Goal: Find specific page/section: Find specific page/section

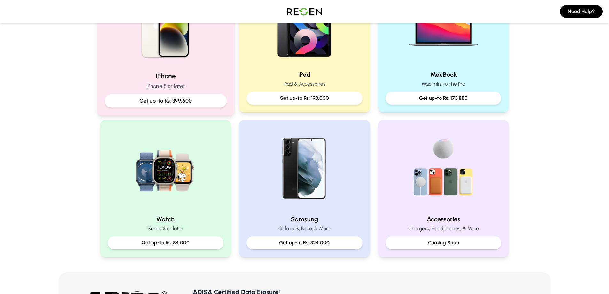
scroll to position [192, 0]
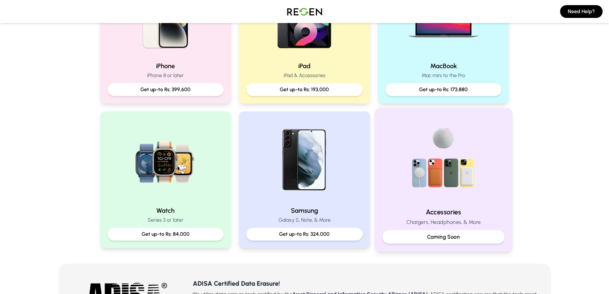
click at [452, 155] on img at bounding box center [444, 159] width 86 height 86
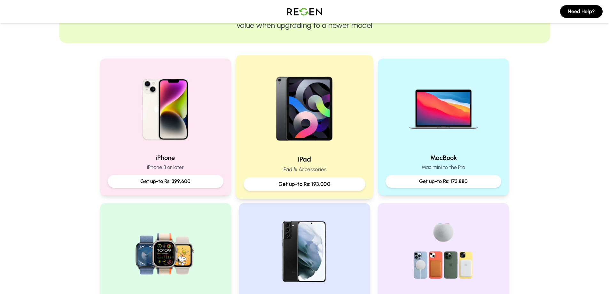
scroll to position [96, 0]
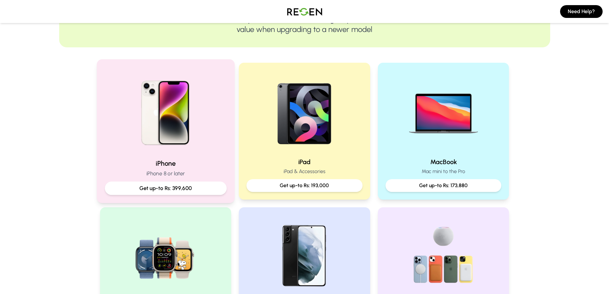
click at [177, 174] on p "iPhone 8 or later" at bounding box center [166, 173] width 122 height 8
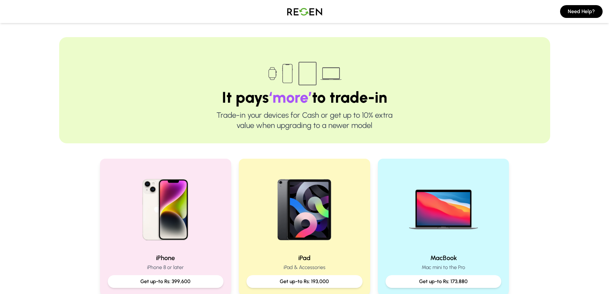
click at [315, 15] on img at bounding box center [304, 12] width 45 height 18
click at [305, 11] on img at bounding box center [304, 12] width 45 height 18
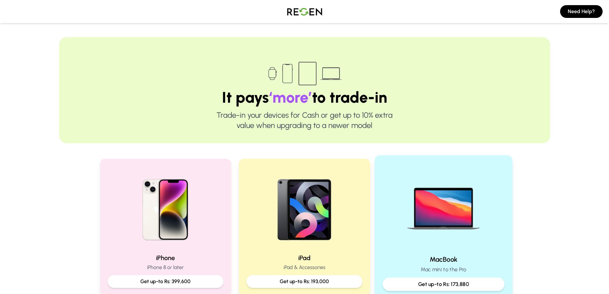
click at [422, 207] on img at bounding box center [444, 206] width 86 height 86
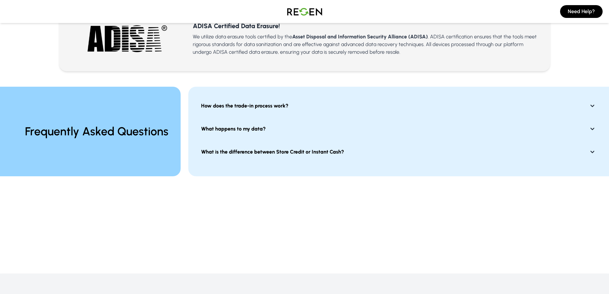
scroll to position [411, 0]
